Goal: Task Accomplishment & Management: Complete application form

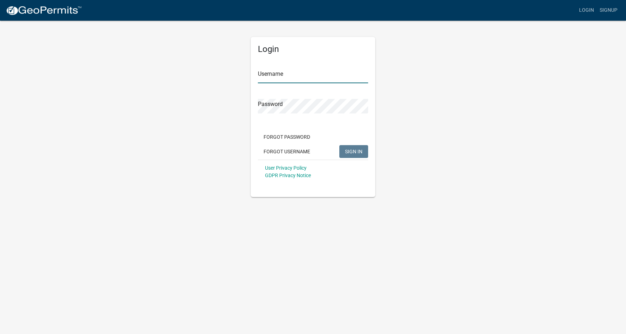
type input "[PERSON_NAME]"
click at [348, 150] on span "SIGN IN" at bounding box center [353, 151] width 17 height 6
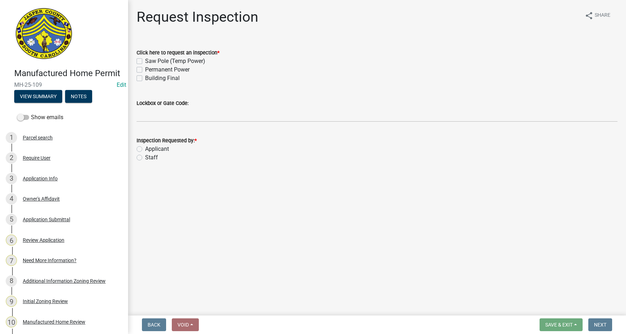
scroll to position [71, 0]
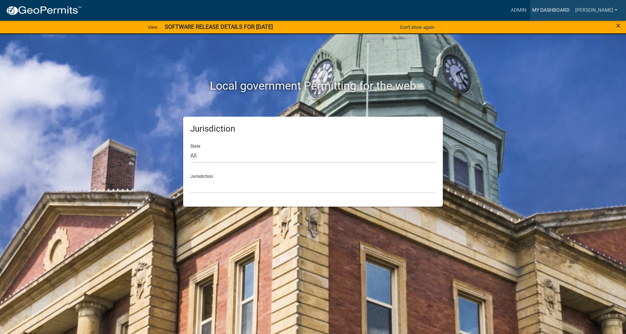
click at [572, 10] on link "My Dashboard" at bounding box center [550, 11] width 43 height 14
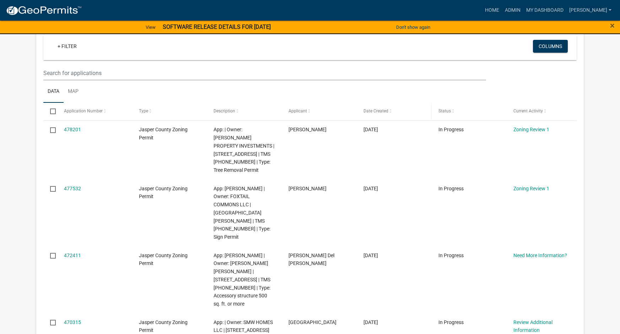
scroll to position [71, 0]
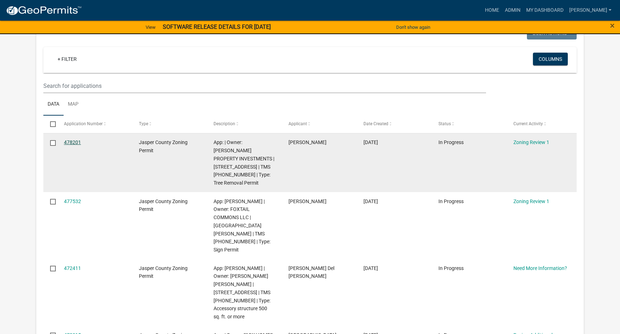
click at [72, 144] on link "478201" at bounding box center [72, 142] width 17 height 6
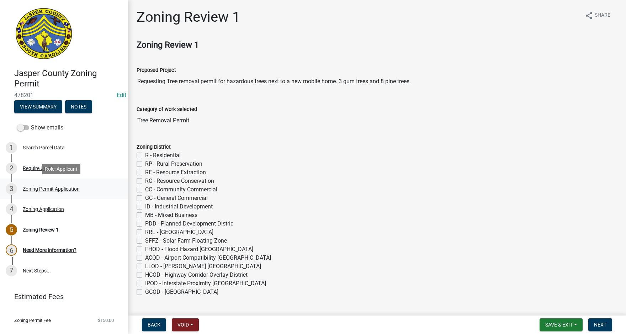
click at [58, 189] on div "Zoning Permit Application" at bounding box center [51, 188] width 57 height 5
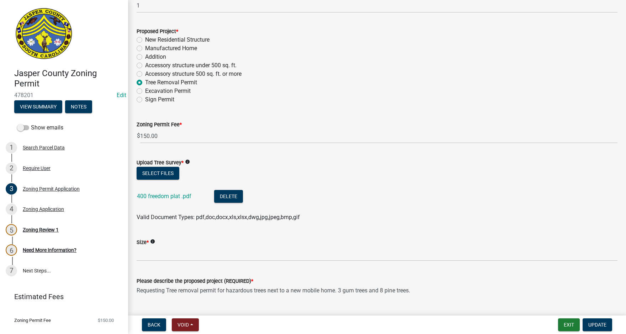
scroll to position [640, 0]
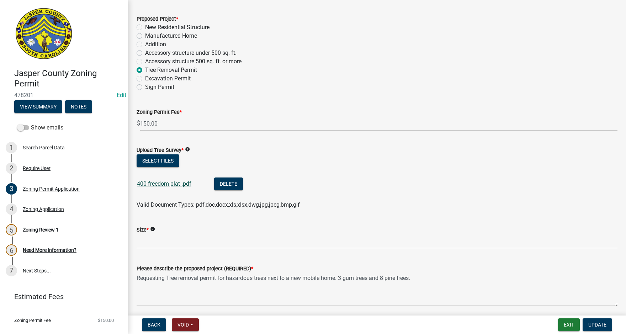
click at [156, 183] on link "400 freedom plat .pdf" at bounding box center [164, 183] width 54 height 7
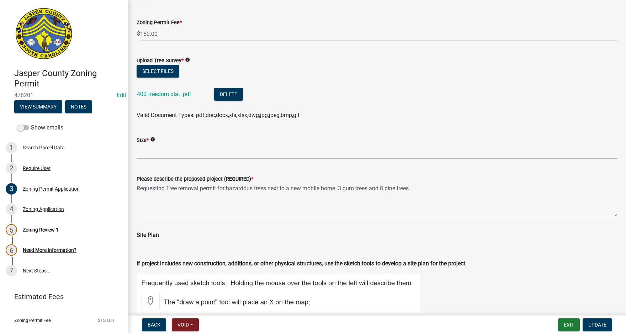
scroll to position [747, 0]
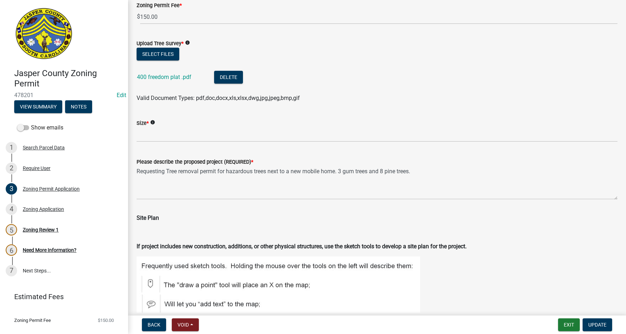
click at [183, 43] on span "*" at bounding box center [182, 44] width 2 height 6
click at [186, 42] on icon "info" at bounding box center [187, 42] width 5 height 5
click at [154, 122] on icon "info" at bounding box center [152, 122] width 5 height 5
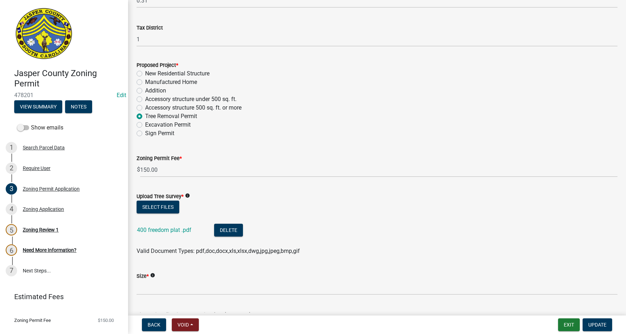
scroll to position [630, 0]
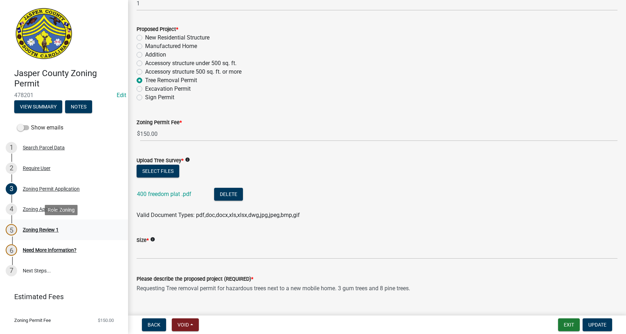
click at [46, 230] on div "Zoning Review 1" at bounding box center [41, 229] width 36 height 5
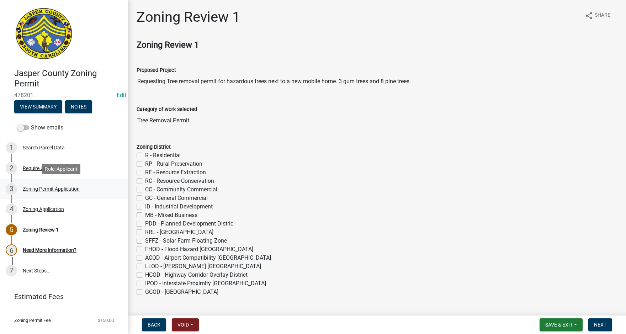
click at [44, 188] on div "Zoning Permit Application" at bounding box center [51, 188] width 57 height 5
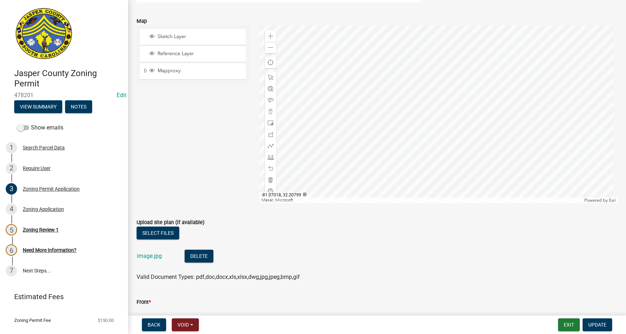
scroll to position [1102, 0]
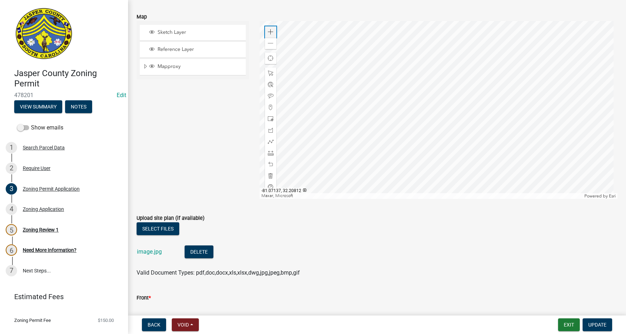
click at [268, 29] on span at bounding box center [271, 32] width 6 height 6
click at [271, 44] on span at bounding box center [271, 44] width 6 height 6
click at [42, 208] on div "Zoning Application" at bounding box center [43, 209] width 41 height 5
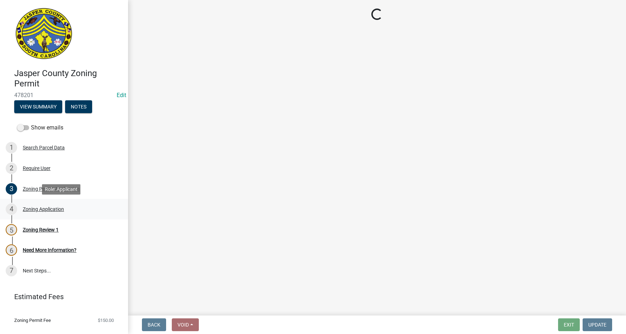
scroll to position [0, 0]
click at [44, 228] on div "Zoning Review 1" at bounding box center [41, 229] width 36 height 5
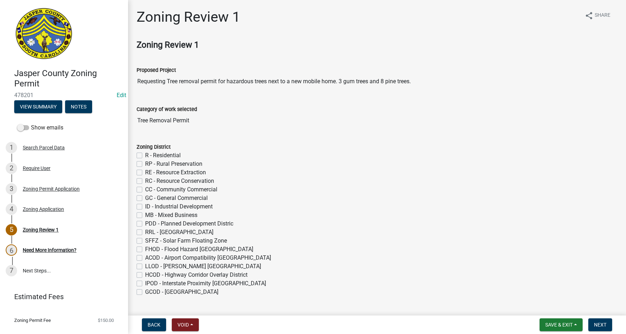
scroll to position [36, 0]
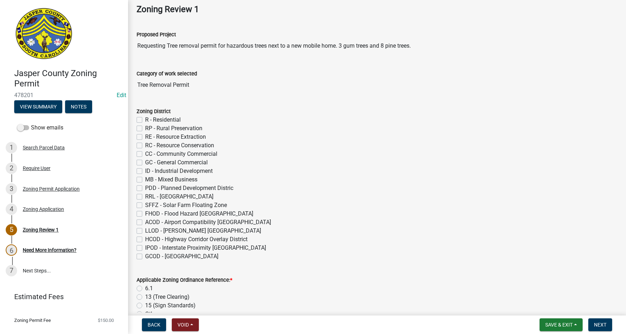
click at [145, 154] on label "CC - Community Commercial" at bounding box center [181, 154] width 72 height 9
click at [145, 154] on input "CC - Community Commercial" at bounding box center [147, 152] width 5 height 5
checkbox input "true"
checkbox input "false"
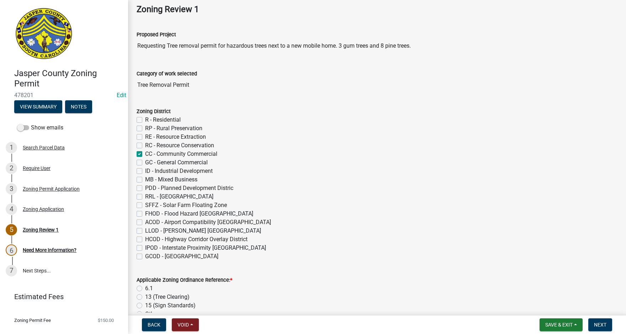
checkbox input "false"
checkbox input "true"
checkbox input "false"
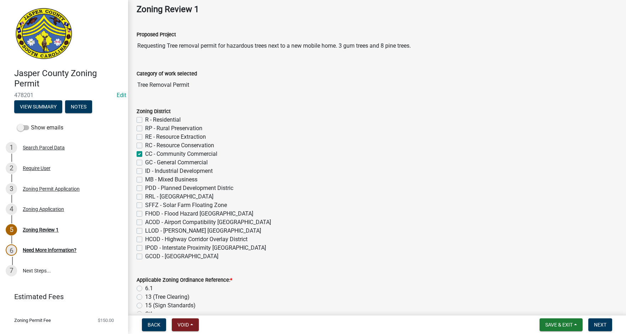
checkbox input "false"
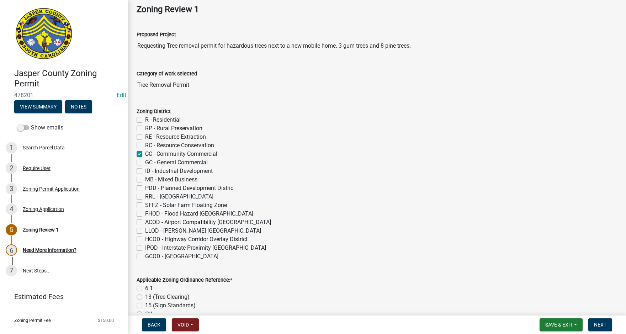
checkbox input "false"
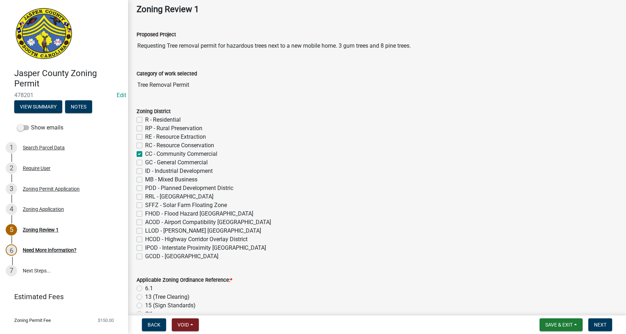
scroll to position [71, 0]
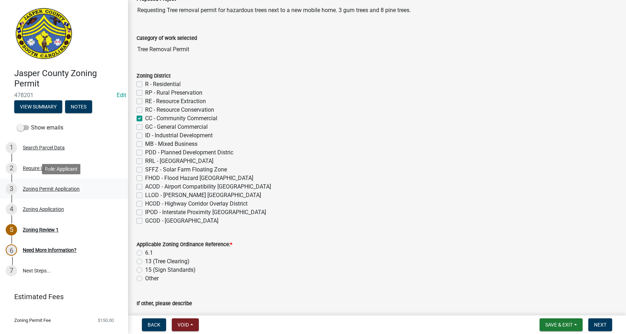
click at [56, 187] on div "Zoning Permit Application" at bounding box center [51, 188] width 57 height 5
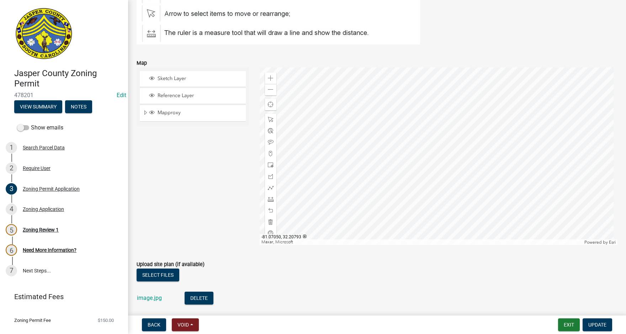
scroll to position [1067, 0]
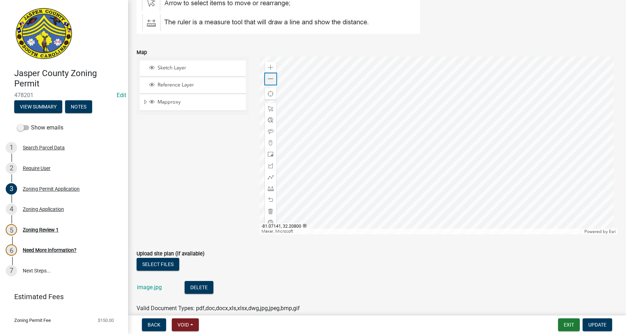
click at [268, 80] on span at bounding box center [271, 79] width 6 height 6
click at [144, 101] on span "Expand" at bounding box center [146, 102] width 6 height 7
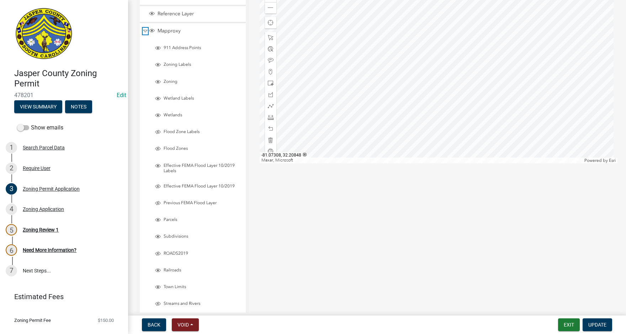
scroll to position [1173, 0]
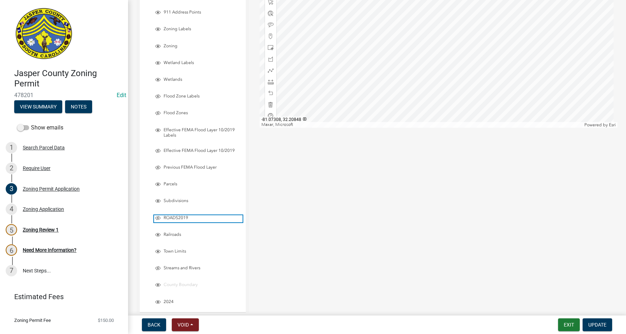
click at [158, 218] on span "Layer List" at bounding box center [158, 218] width 6 height 6
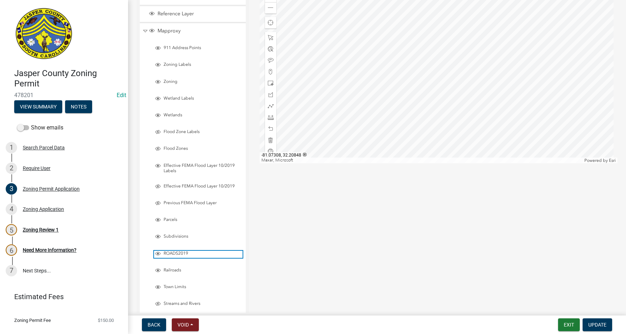
scroll to position [1102, 0]
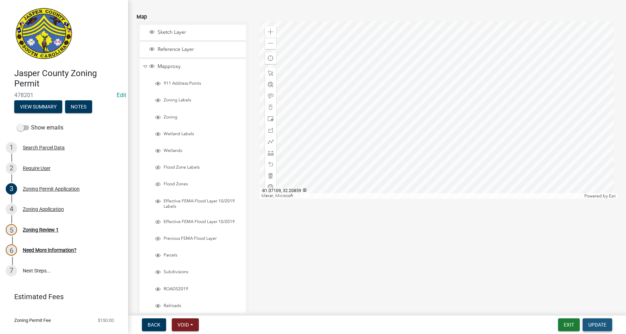
click at [600, 326] on span "Update" at bounding box center [597, 325] width 18 height 6
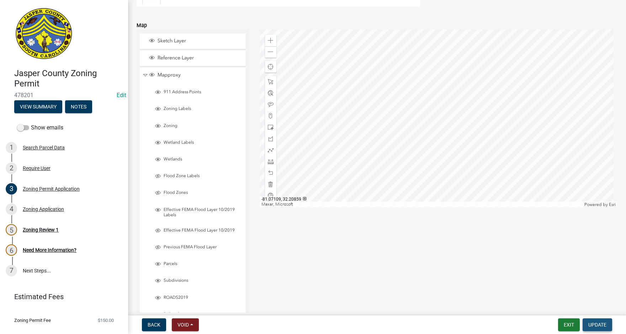
scroll to position [1111, 0]
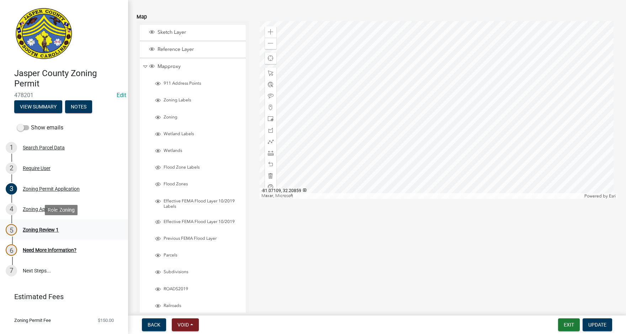
click at [53, 228] on div "Zoning Review 1" at bounding box center [41, 229] width 36 height 5
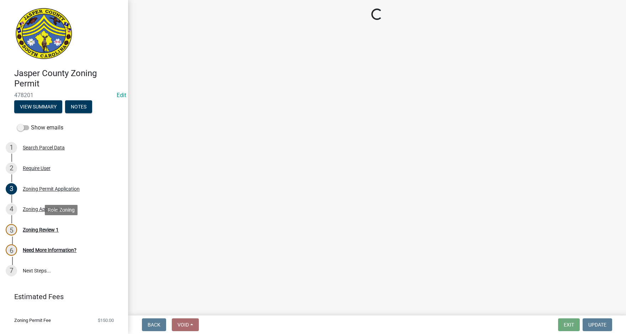
scroll to position [0, 0]
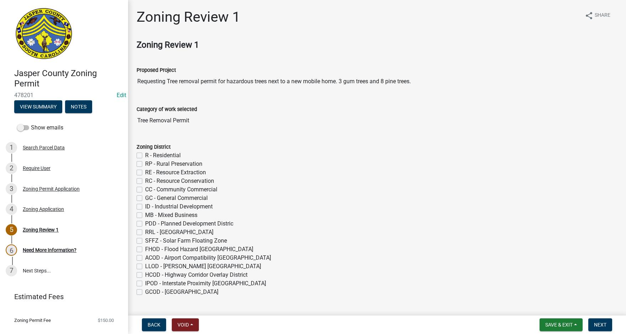
click at [145, 189] on label "CC - Community Commercial" at bounding box center [181, 189] width 72 height 9
click at [145, 189] on input "CC - Community Commercial" at bounding box center [147, 187] width 5 height 5
checkbox input "true"
checkbox input "false"
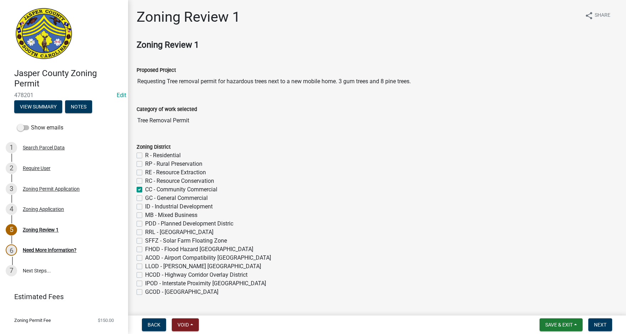
checkbox input "false"
checkbox input "true"
checkbox input "false"
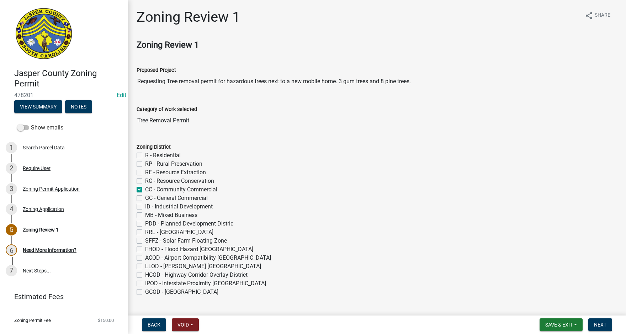
checkbox input "false"
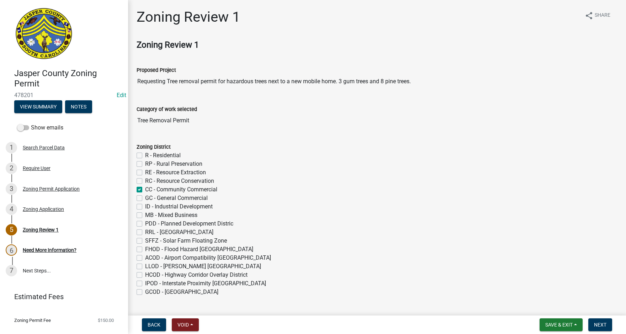
checkbox input "false"
click at [145, 290] on label "GCOD - Gateway Corridor Overlay District" at bounding box center [181, 292] width 73 height 9
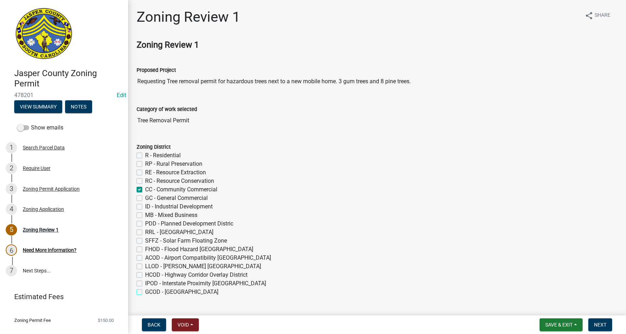
click at [145, 290] on input "GCOD - Gateway Corridor Overlay District" at bounding box center [147, 290] width 5 height 5
checkbox input "true"
checkbox input "false"
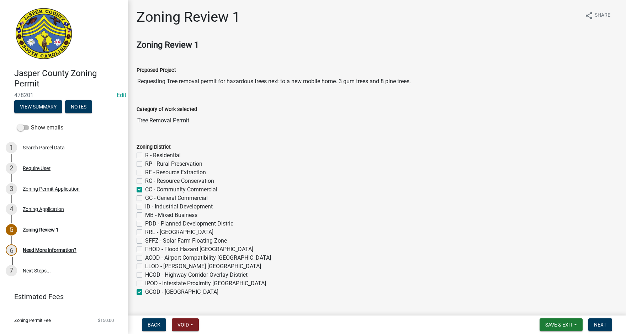
checkbox input "false"
checkbox input "true"
checkbox input "false"
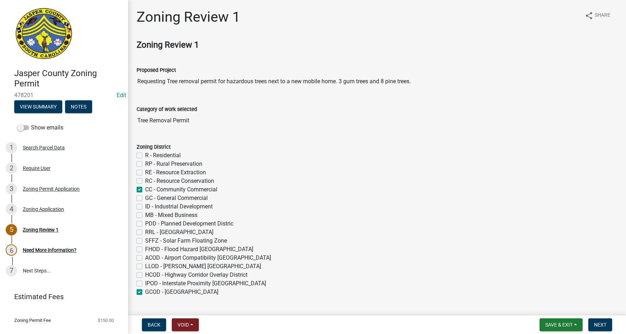
checkbox input "false"
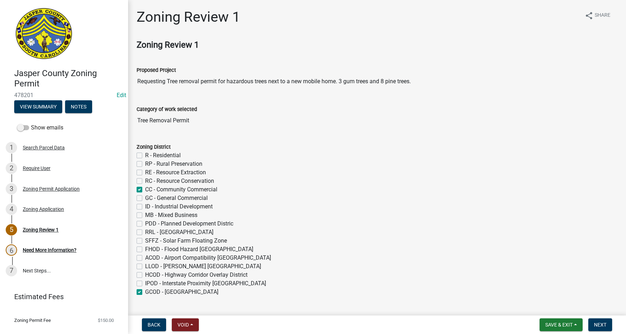
checkbox input "false"
checkbox input "true"
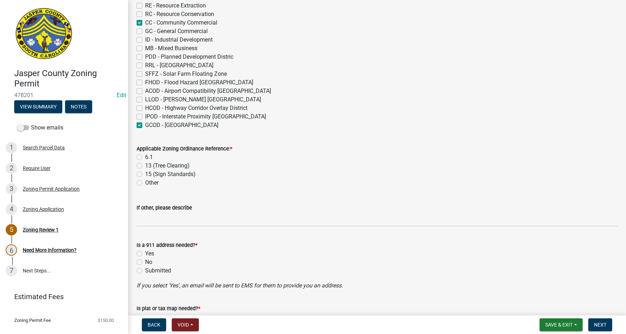
scroll to position [178, 0]
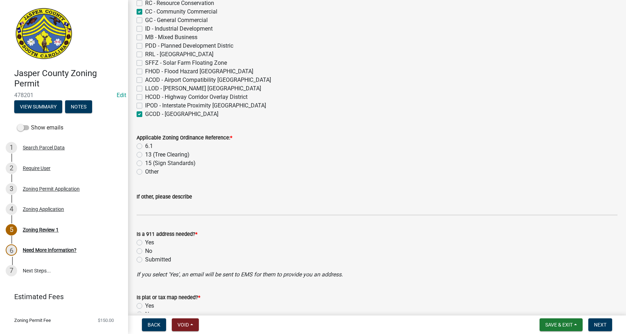
click at [145, 154] on label "13 (Tree Clearing)" at bounding box center [167, 154] width 44 height 9
click at [145, 154] on input "13 (Tree Clearing)" at bounding box center [147, 152] width 5 height 5
radio input "true"
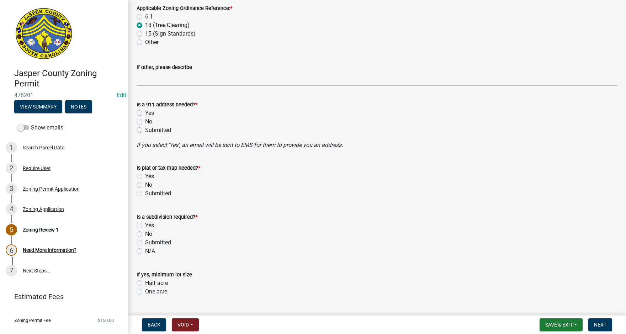
scroll to position [320, 0]
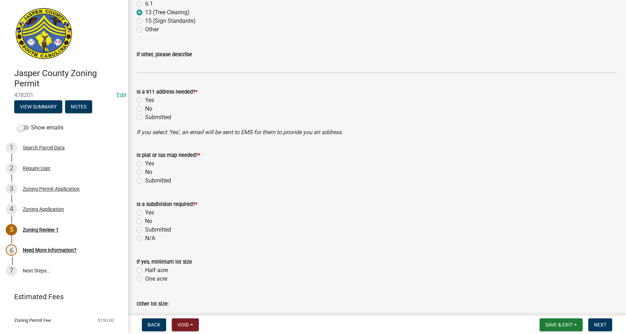
click at [145, 107] on label "No" at bounding box center [148, 109] width 7 height 9
click at [145, 107] on input "No" at bounding box center [147, 107] width 5 height 5
radio input "true"
click at [145, 172] on label "No" at bounding box center [148, 172] width 7 height 9
click at [145, 172] on input "No" at bounding box center [147, 170] width 5 height 5
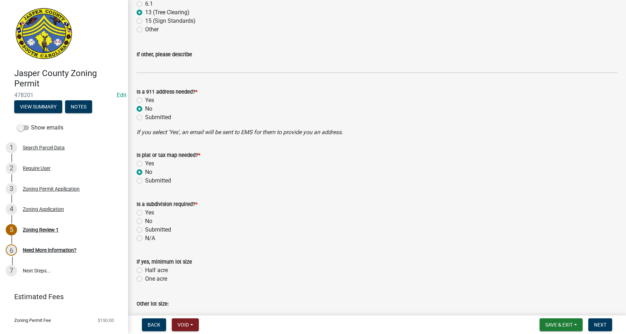
radio input "true"
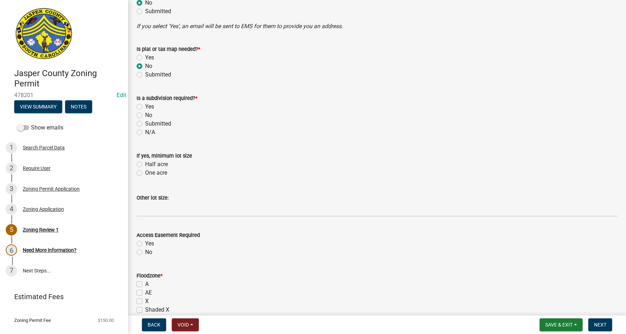
scroll to position [462, 0]
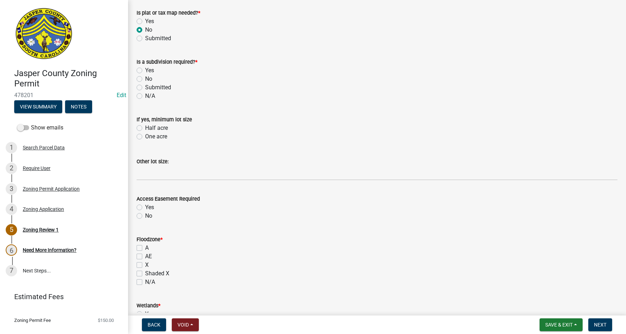
click at [145, 81] on label "No" at bounding box center [148, 79] width 7 height 9
click at [145, 79] on input "No" at bounding box center [147, 77] width 5 height 5
radio input "true"
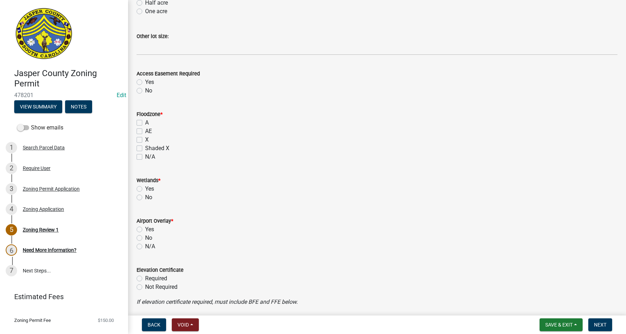
scroll to position [604, 0]
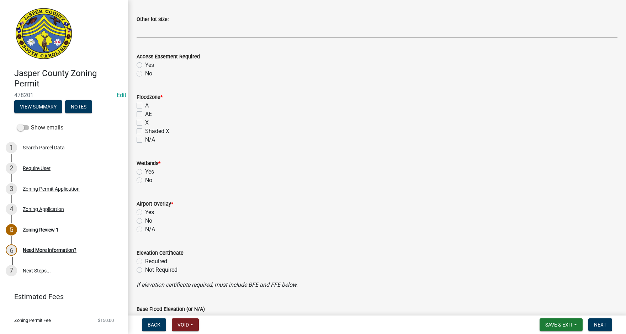
click at [145, 140] on label "N/A" at bounding box center [150, 139] width 10 height 9
click at [145, 140] on input "N/A" at bounding box center [147, 137] width 5 height 5
checkbox input "true"
checkbox input "false"
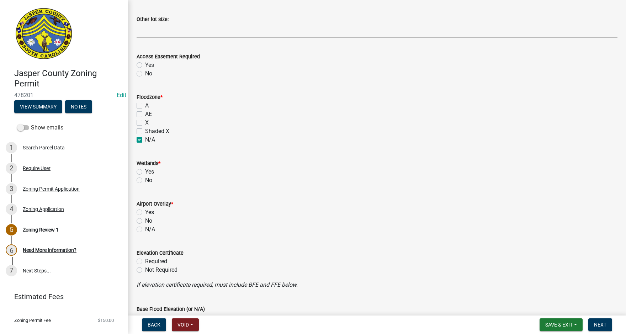
checkbox input "false"
checkbox input "true"
click at [575, 323] on button "Save & Exit" at bounding box center [560, 324] width 43 height 13
click at [553, 290] on button "Save" at bounding box center [553, 289] width 57 height 17
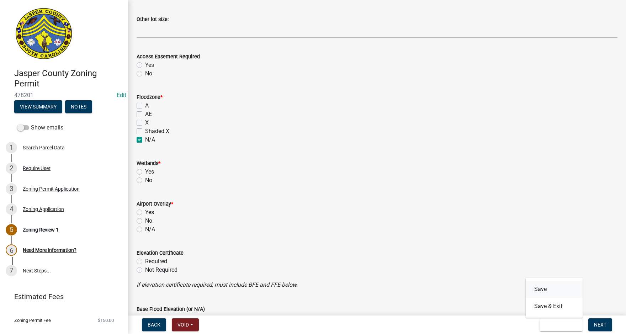
scroll to position [0, 0]
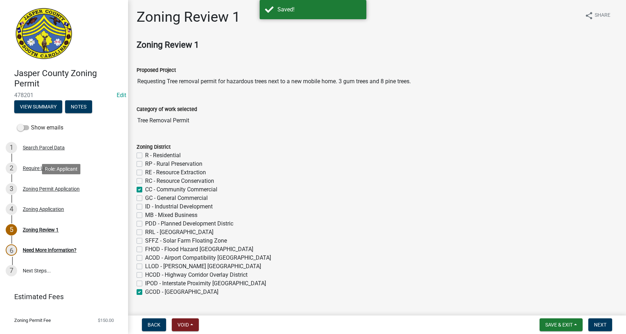
click at [43, 187] on div "Zoning Permit Application" at bounding box center [51, 188] width 57 height 5
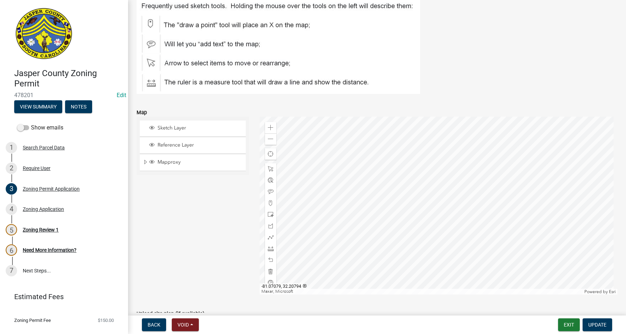
scroll to position [1067, 0]
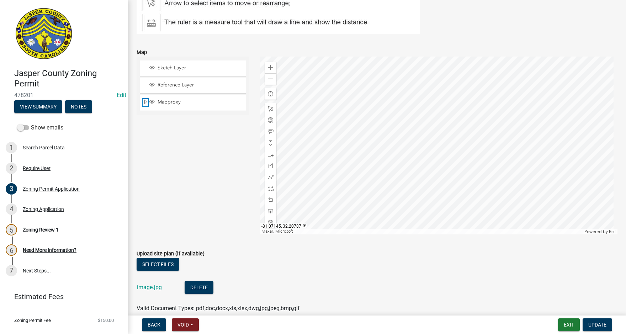
click at [144, 100] on span "Expand" at bounding box center [146, 102] width 6 height 7
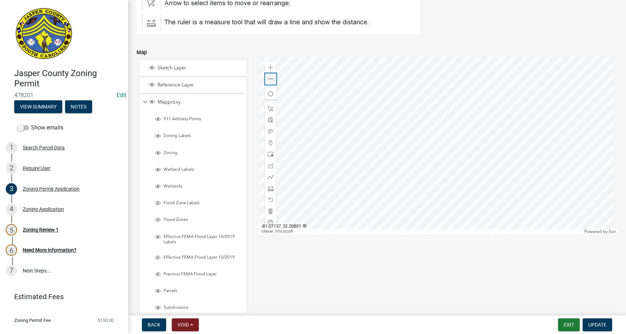
click at [270, 82] on span at bounding box center [271, 79] width 6 height 6
click at [271, 82] on div "Zoom out" at bounding box center [270, 78] width 11 height 11
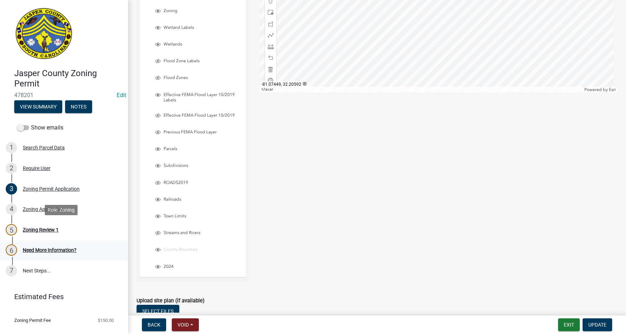
scroll to position [1209, 0]
click at [41, 230] on div "Zoning Review 1" at bounding box center [41, 229] width 36 height 5
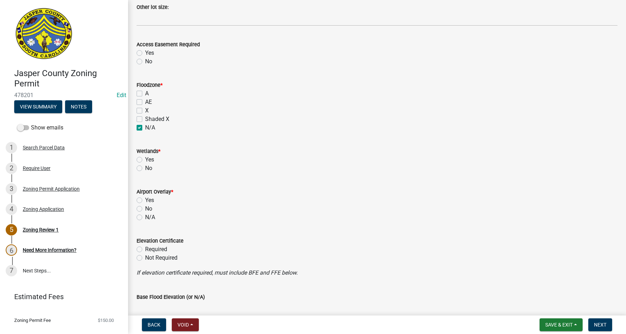
scroll to position [640, 0]
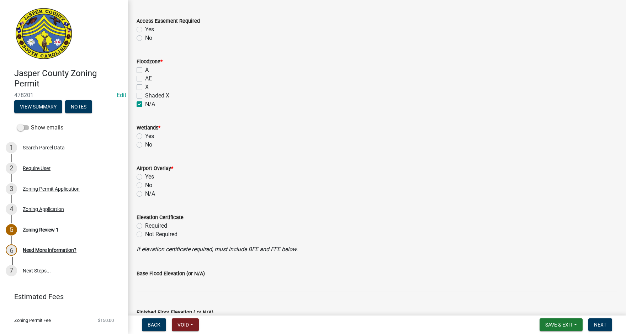
click at [145, 145] on label "No" at bounding box center [148, 144] width 7 height 9
click at [145, 145] on input "No" at bounding box center [147, 142] width 5 height 5
radio input "true"
click at [145, 193] on label "N/A" at bounding box center [150, 193] width 10 height 9
click at [145, 193] on input "N/A" at bounding box center [147, 191] width 5 height 5
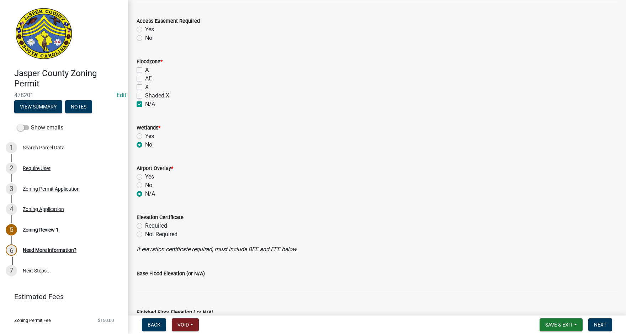
radio input "true"
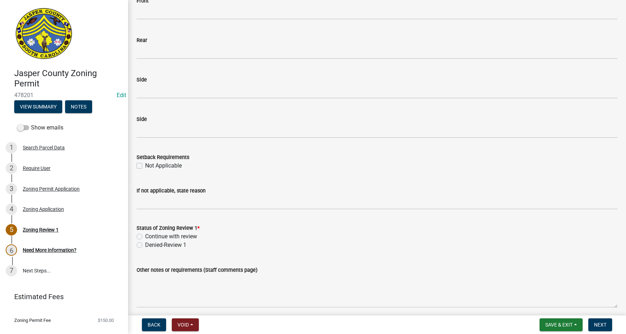
scroll to position [1067, 0]
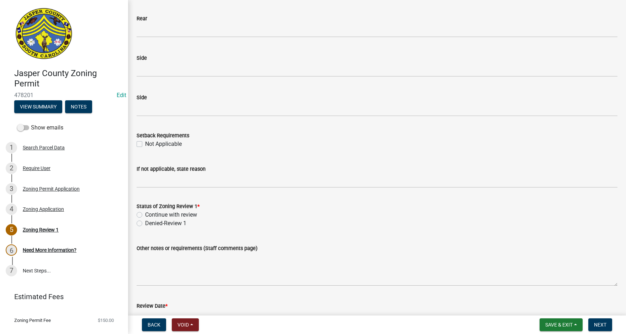
click at [145, 143] on label "Not Applicable" at bounding box center [163, 144] width 37 height 9
click at [145, 143] on input "Not Applicable" at bounding box center [147, 142] width 5 height 5
checkbox input "true"
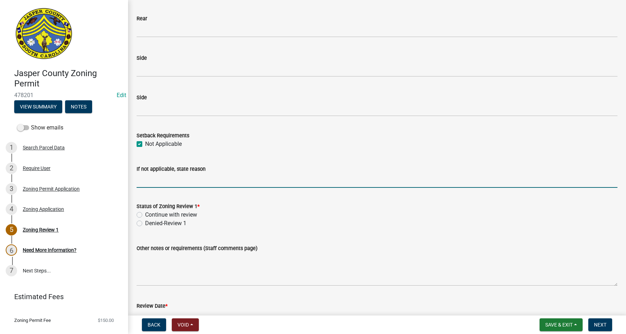
click at [156, 184] on input "If not applicable, state reason" at bounding box center [377, 180] width 481 height 15
type input "Tree Clearing Only"
click at [145, 215] on label "Continue with review" at bounding box center [171, 214] width 52 height 9
click at [145, 215] on input "Continue with review" at bounding box center [147, 212] width 5 height 5
radio input "true"
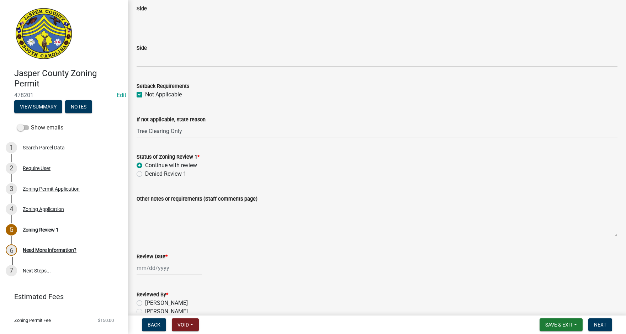
scroll to position [1179, 0]
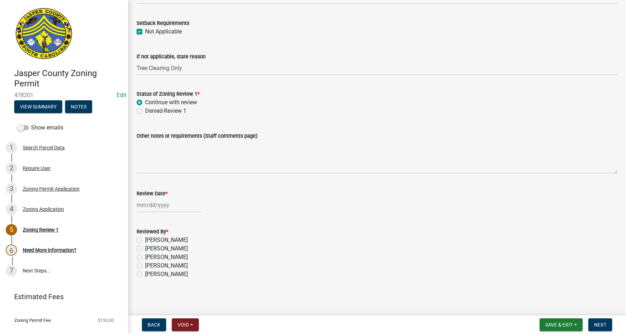
select select "9"
select select "2025"
click at [157, 207] on div "Jan Feb Mar Apr May Jun Jul Aug Sep Oct Nov Dec 1525 1526 1527 1528 1529 1530 1…" at bounding box center [169, 205] width 65 height 15
click at [146, 262] on div "15" at bounding box center [143, 265] width 11 height 11
type input "09/15/2025"
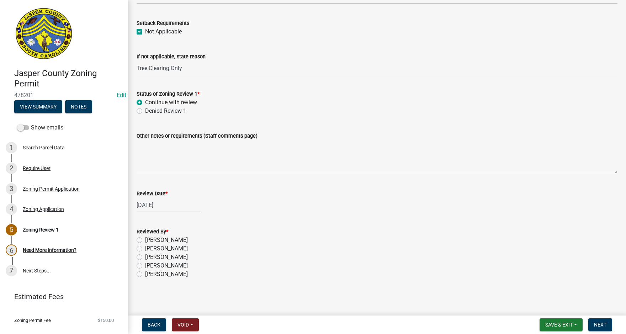
click at [145, 275] on label "Tara Hayes" at bounding box center [166, 274] width 43 height 9
click at [145, 274] on input "Tara Hayes" at bounding box center [147, 272] width 5 height 5
radio input "true"
click at [604, 326] on span "Next" at bounding box center [600, 325] width 12 height 6
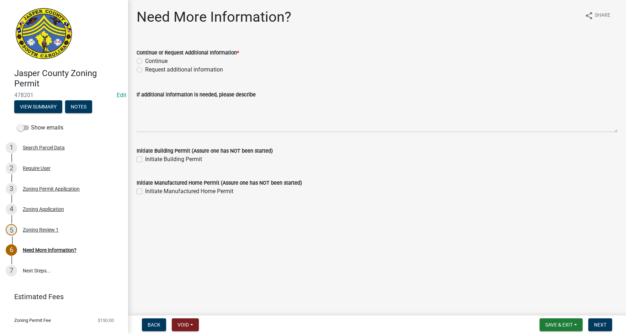
click at [145, 70] on label "Request additional information" at bounding box center [184, 69] width 78 height 9
click at [145, 70] on input "Request additional information" at bounding box center [147, 67] width 5 height 5
radio input "true"
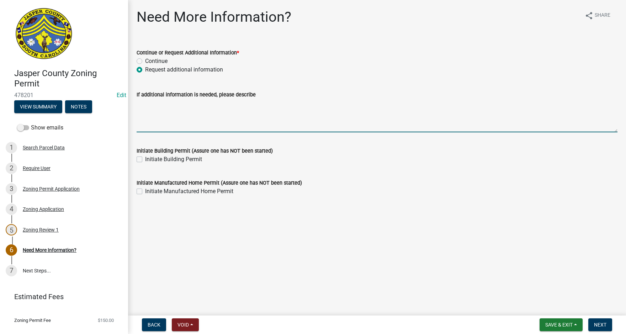
click at [147, 103] on textarea "If additional information is needed, please describe" at bounding box center [377, 115] width 481 height 33
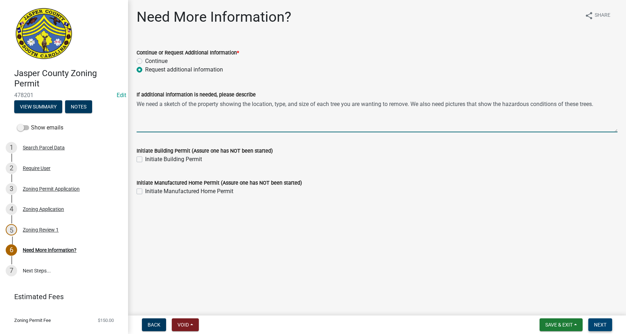
type textarea "We need a sketch of the property showing the location, type, and size of each t…"
click at [604, 324] on span "Next" at bounding box center [600, 325] width 12 height 6
